Goal: Information Seeking & Learning: Find contact information

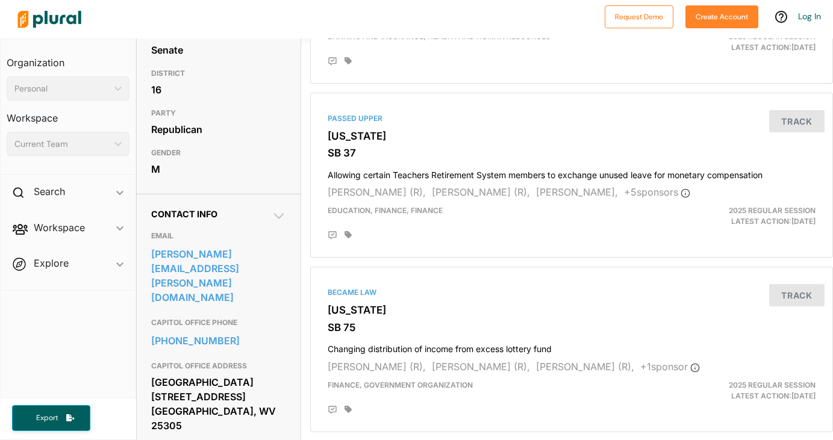
scroll to position [238, 0]
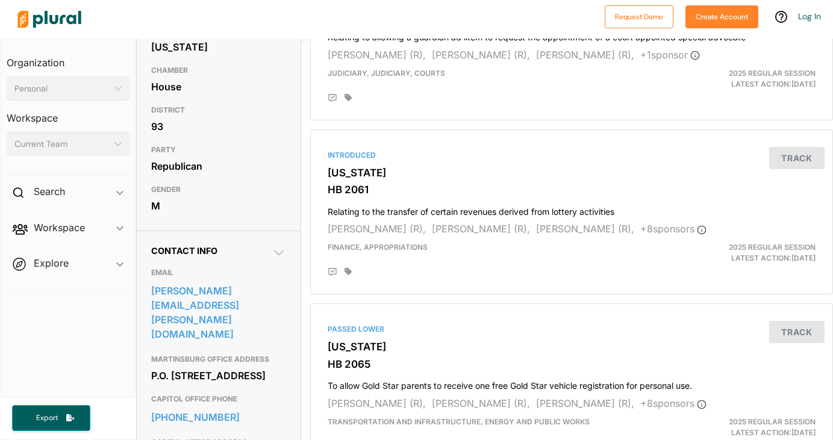
scroll to position [184, 0]
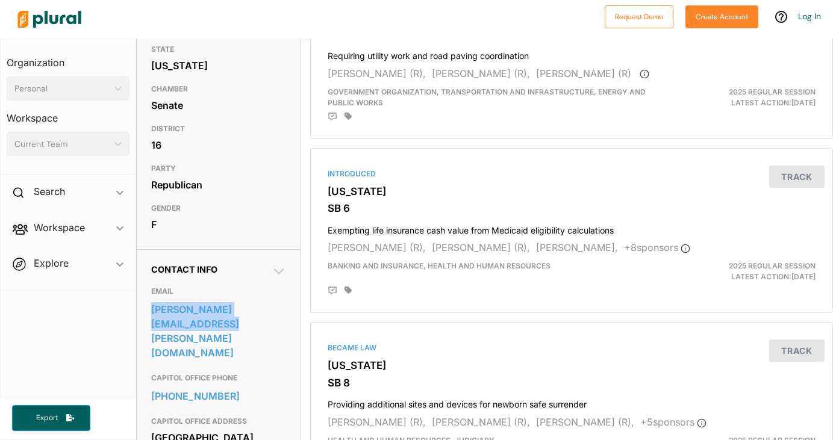
scroll to position [166, 0]
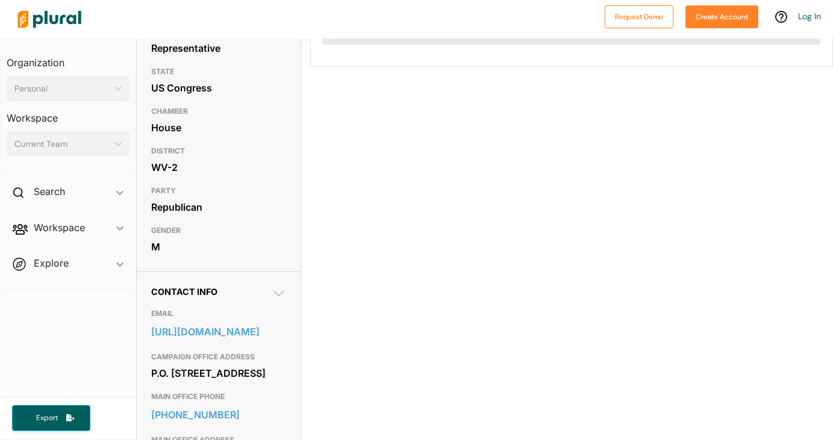
scroll to position [192, 0]
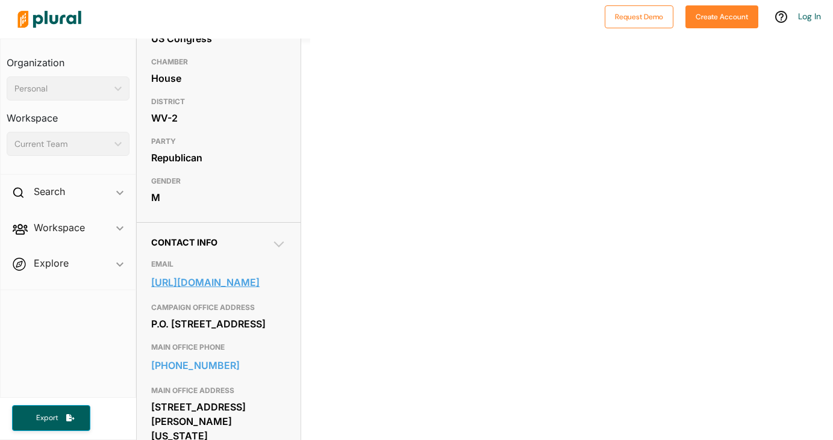
click at [223, 291] on link "[URL][DOMAIN_NAME]" at bounding box center [218, 282] width 135 height 18
